Goal: Information Seeking & Learning: Check status

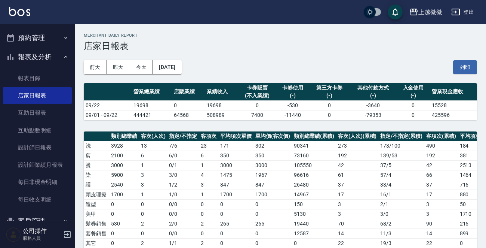
scroll to position [112, 0]
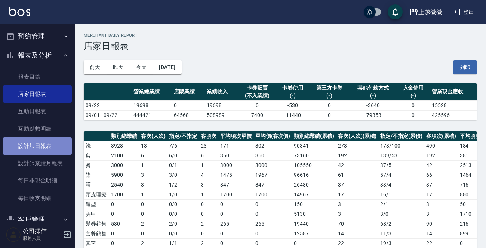
click at [39, 144] on link "設計師日報表" at bounding box center [37, 145] width 69 height 17
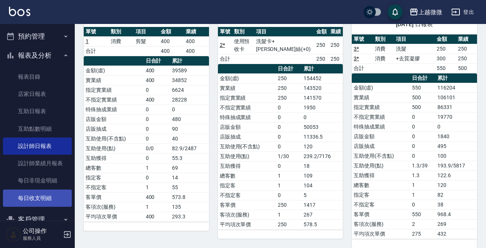
scroll to position [168, 0]
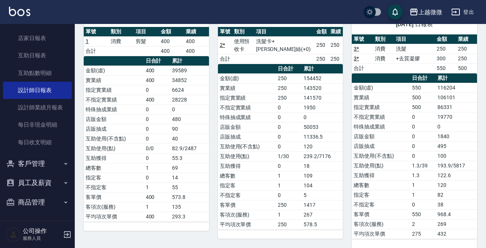
click at [64, 163] on icon "button" at bounding box center [66, 163] width 6 height 6
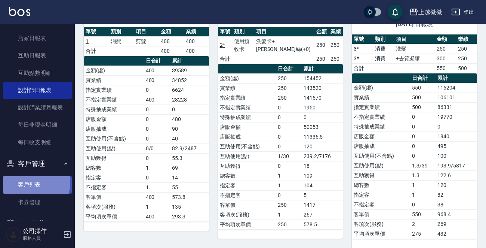
click at [35, 183] on link "客戶列表" at bounding box center [37, 184] width 69 height 17
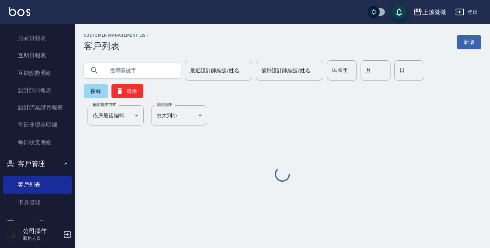
click at [113, 70] on input "text" at bounding box center [140, 70] width 70 height 20
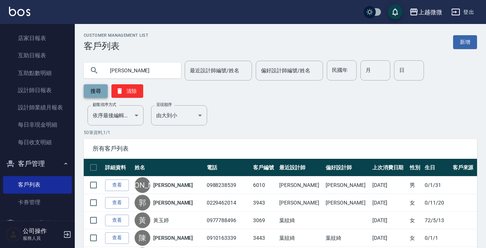
type input "[PERSON_NAME]"
click at [90, 94] on button "搜尋" at bounding box center [96, 90] width 24 height 13
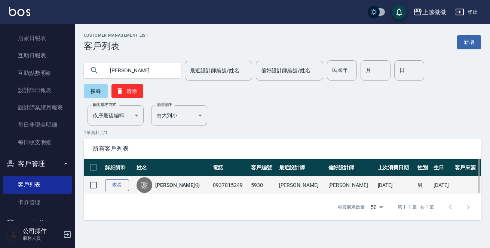
click at [110, 179] on link "查看" at bounding box center [117, 185] width 24 height 12
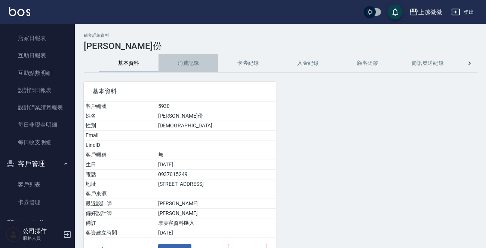
click at [189, 65] on button "消費記錄" at bounding box center [189, 63] width 60 height 18
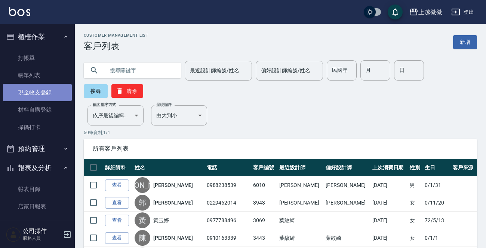
click at [52, 91] on link "現金收支登錄" at bounding box center [37, 92] width 69 height 17
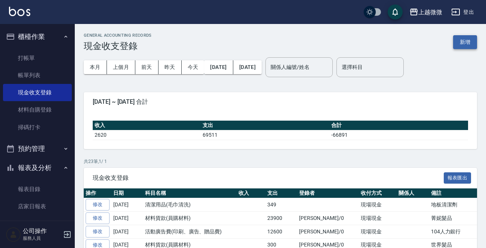
click at [462, 40] on button "新增" at bounding box center [465, 42] width 24 height 14
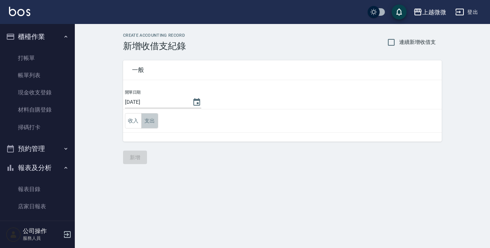
click at [149, 121] on button "支出" at bounding box center [149, 120] width 17 height 15
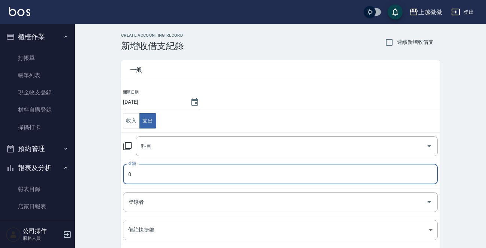
click at [135, 175] on input "0" at bounding box center [280, 174] width 315 height 20
type input "69"
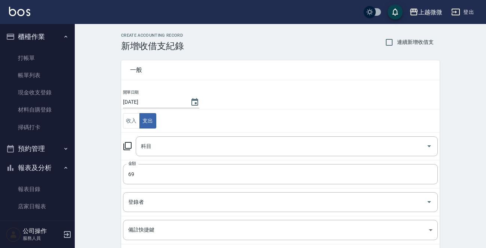
click at [130, 144] on icon at bounding box center [127, 145] width 9 height 9
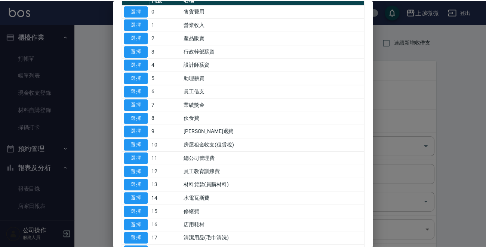
scroll to position [150, 0]
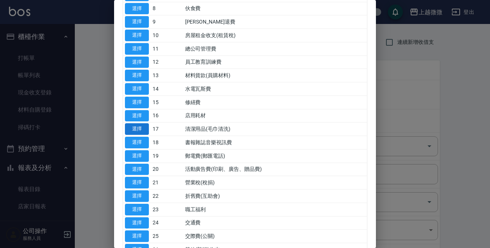
click at [134, 129] on button "選擇" at bounding box center [137, 129] width 24 height 12
type input "17 清潔用品(毛巾清洗)"
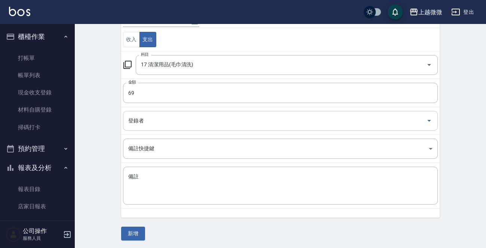
scroll to position [82, 0]
click at [135, 184] on textarea "備註" at bounding box center [280, 184] width 305 height 25
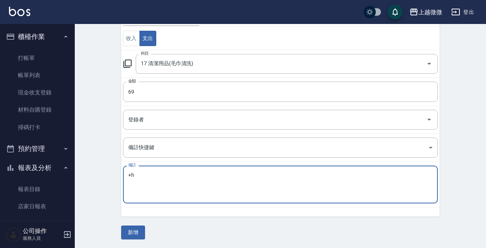
type textarea "+"
type textarea "測"
type textarea "撤"
type textarea "廁所清潔劑"
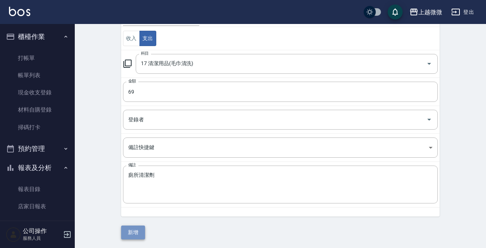
click at [136, 235] on button "新增" at bounding box center [133, 232] width 24 height 14
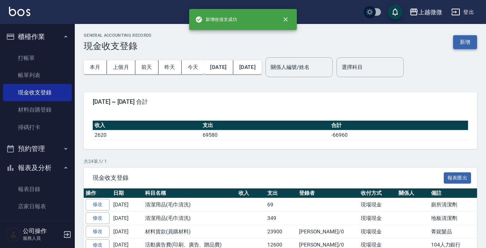
click at [474, 41] on button "新增" at bounding box center [465, 42] width 24 height 14
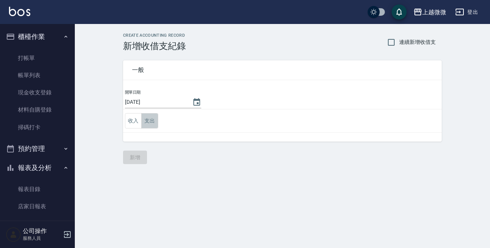
click at [150, 116] on button "支出" at bounding box center [149, 120] width 17 height 15
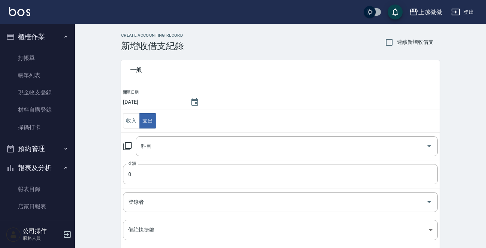
click at [128, 143] on icon at bounding box center [127, 145] width 9 height 9
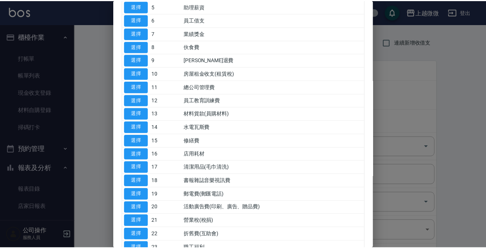
scroll to position [112, 0]
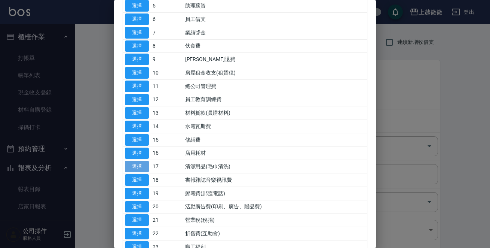
click at [134, 164] on button "選擇" at bounding box center [137, 166] width 24 height 12
type input "17 清潔用品(毛巾清洗)"
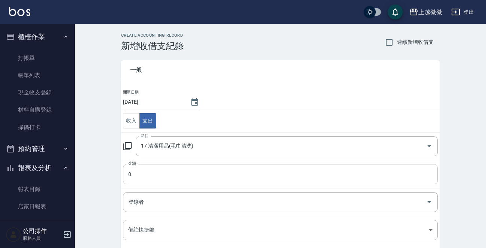
click at [134, 176] on input "0" at bounding box center [280, 174] width 315 height 20
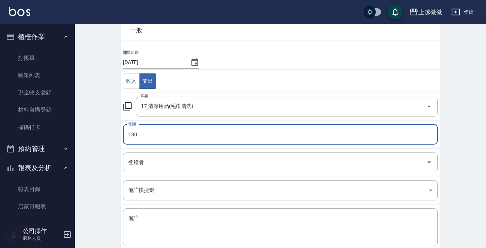
scroll to position [82, 0]
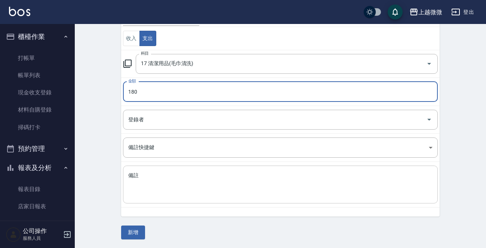
type input "180"
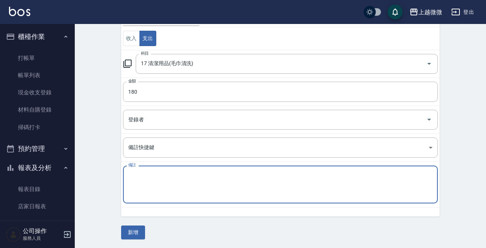
click at [142, 181] on textarea "備註" at bounding box center [280, 184] width 305 height 25
type textarea "x"
type textarea "垃圾袋"
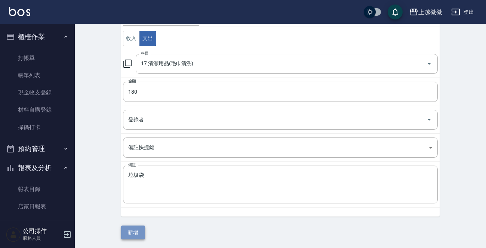
click at [130, 235] on button "新增" at bounding box center [133, 232] width 24 height 14
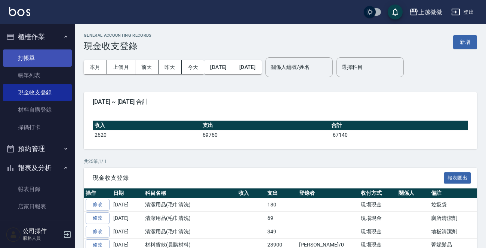
click at [26, 57] on link "打帳單" at bounding box center [37, 57] width 69 height 17
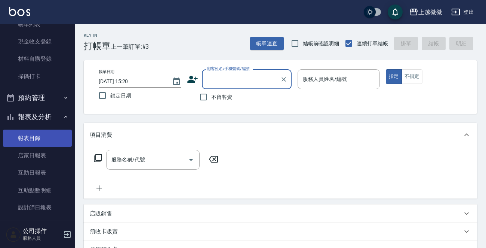
scroll to position [150, 0]
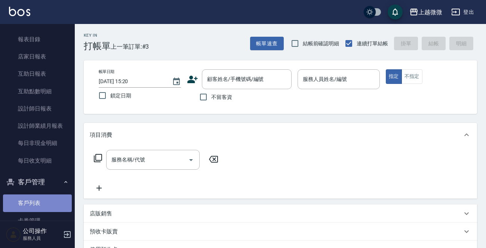
click at [39, 196] on link "客戶列表" at bounding box center [37, 202] width 69 height 17
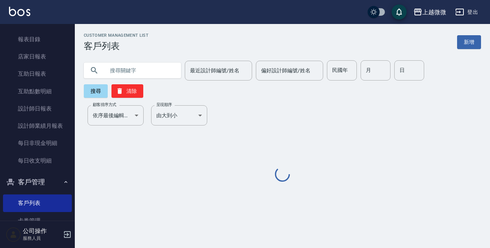
click at [114, 73] on input "text" at bounding box center [140, 70] width 70 height 20
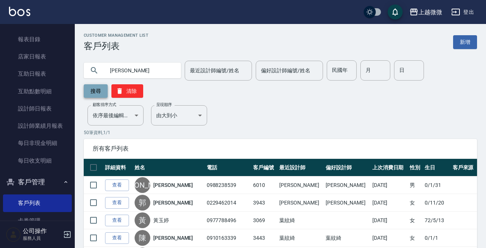
type input "[PERSON_NAME]"
click at [94, 89] on button "搜尋" at bounding box center [96, 90] width 24 height 13
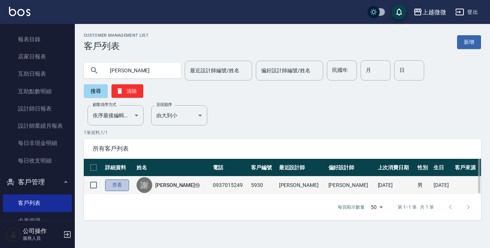
click at [124, 179] on link "查看" at bounding box center [117, 185] width 24 height 12
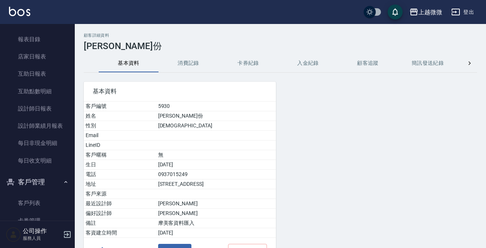
click at [179, 55] on button "消費記錄" at bounding box center [189, 63] width 60 height 18
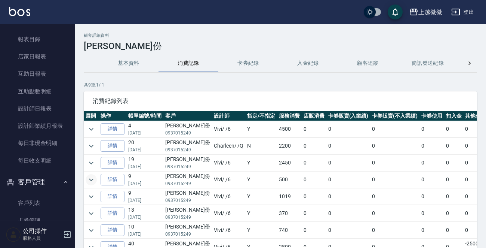
click at [93, 180] on icon "expand row" at bounding box center [91, 179] width 9 height 9
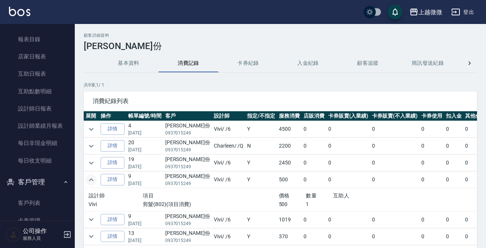
scroll to position [37, 0]
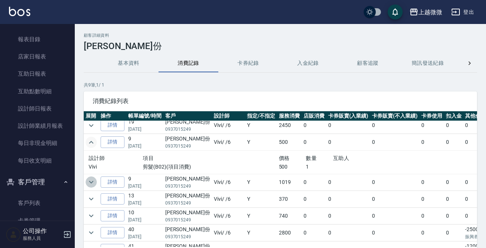
click at [89, 182] on icon "expand row" at bounding box center [91, 181] width 9 height 9
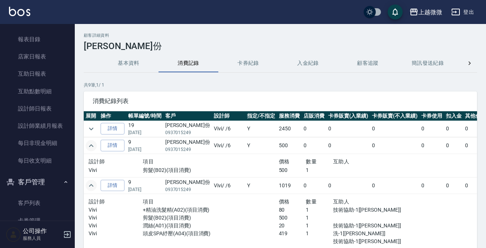
scroll to position [0, 0]
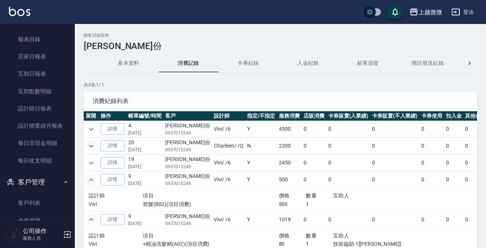
click at [88, 145] on icon "expand row" at bounding box center [91, 145] width 9 height 9
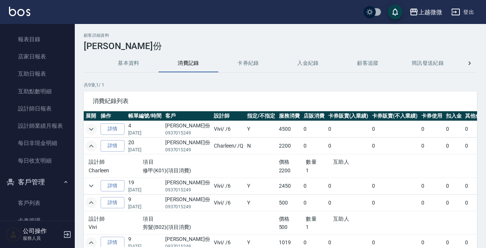
click at [90, 129] on icon "expand row" at bounding box center [91, 129] width 4 height 3
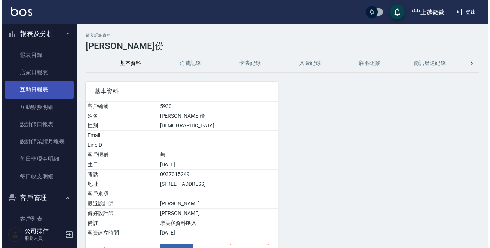
scroll to position [134, 0]
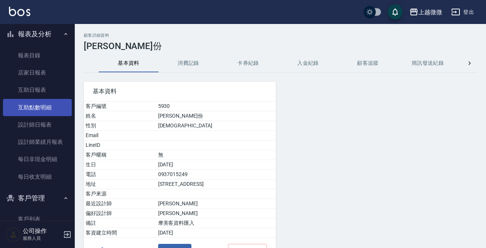
click at [46, 107] on link "互助點數明細" at bounding box center [37, 107] width 69 height 17
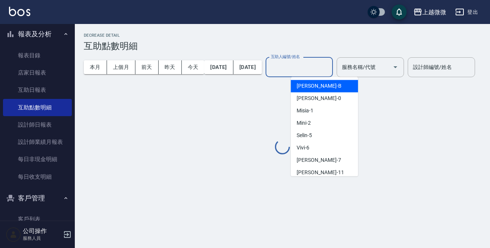
click at [301, 72] on input "互助人編號/姓名" at bounding box center [299, 67] width 61 height 13
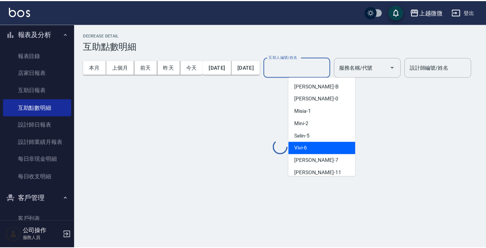
scroll to position [37, 0]
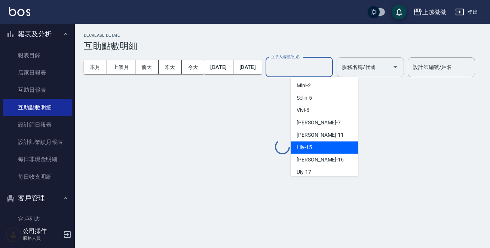
click at [322, 146] on div "Lily -15" at bounding box center [324, 147] width 67 height 12
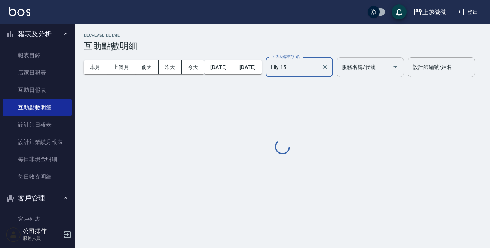
type input "Lily-15"
click at [379, 65] on div "服務名稱/代號 服務名稱/代號" at bounding box center [370, 67] width 67 height 20
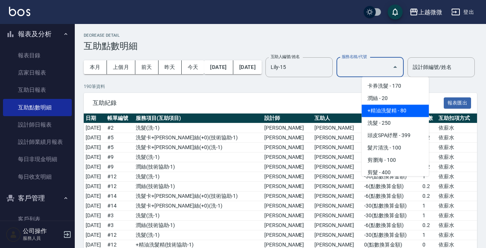
click at [385, 111] on span "+精油洗髮精 - 80" at bounding box center [395, 110] width 67 height 12
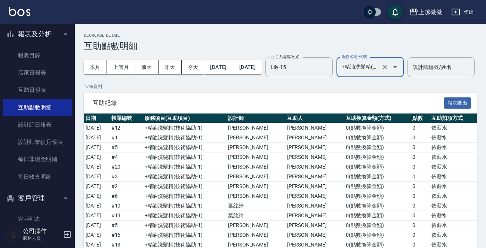
click at [380, 65] on input "+精油洗髮精(A02)" at bounding box center [360, 67] width 40 height 13
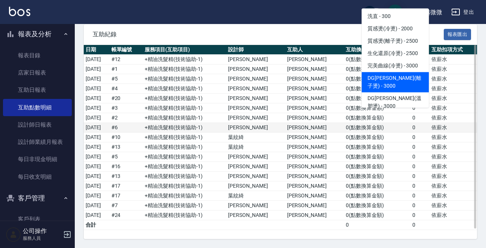
scroll to position [93, 0]
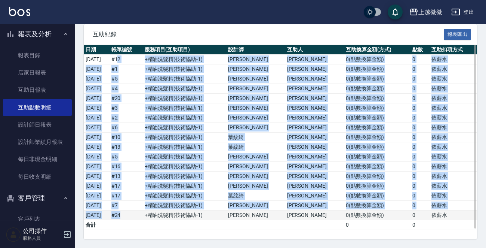
drag, startPoint x: 138, startPoint y: 59, endPoint x: 159, endPoint y: 212, distance: 154.8
click at [159, 214] on tbody "[DATE] # 12 +精油洗髮精 ( 技術協助-1 ) [PERSON_NAME] [PERSON_NAME] 0 ( 點數換算金額 ) 0 依薪水 [D…" at bounding box center [281, 142] width 394 height 175
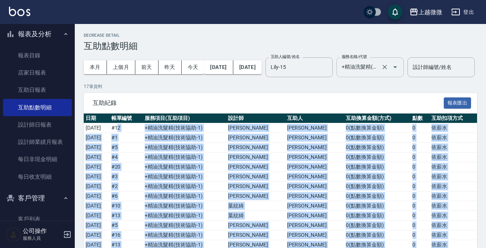
click at [380, 61] on input "+精油洗髮精(A02)" at bounding box center [360, 67] width 40 height 13
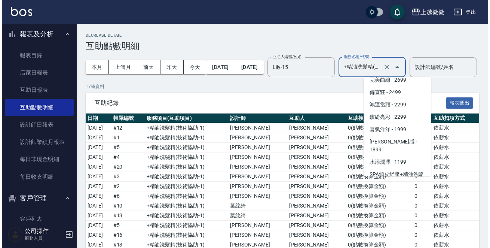
scroll to position [1309, 0]
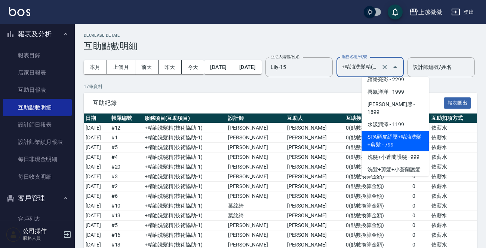
click at [387, 136] on span "SPA頭皮紓壓+精油洗髮+剪髮 - 799" at bounding box center [395, 141] width 67 height 20
type input "SPA頭皮紓壓+精油洗髮+剪髮(I13)"
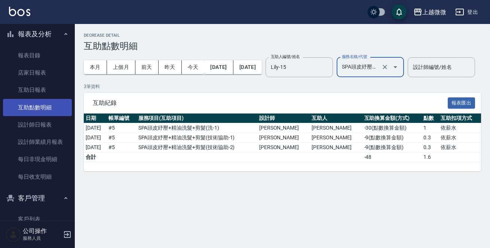
click at [38, 110] on link "互助點數明細" at bounding box center [37, 107] width 69 height 17
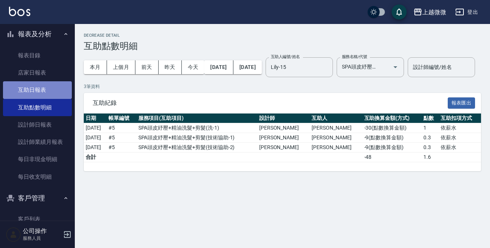
click at [45, 84] on link "互助日報表" at bounding box center [37, 89] width 69 height 17
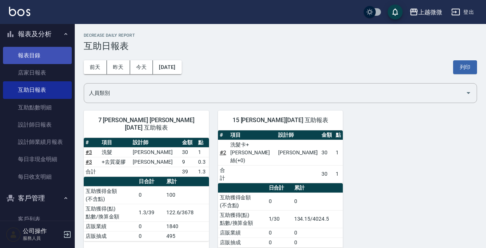
click at [51, 53] on link "報表目錄" at bounding box center [37, 55] width 69 height 17
